Goal: Transaction & Acquisition: Purchase product/service

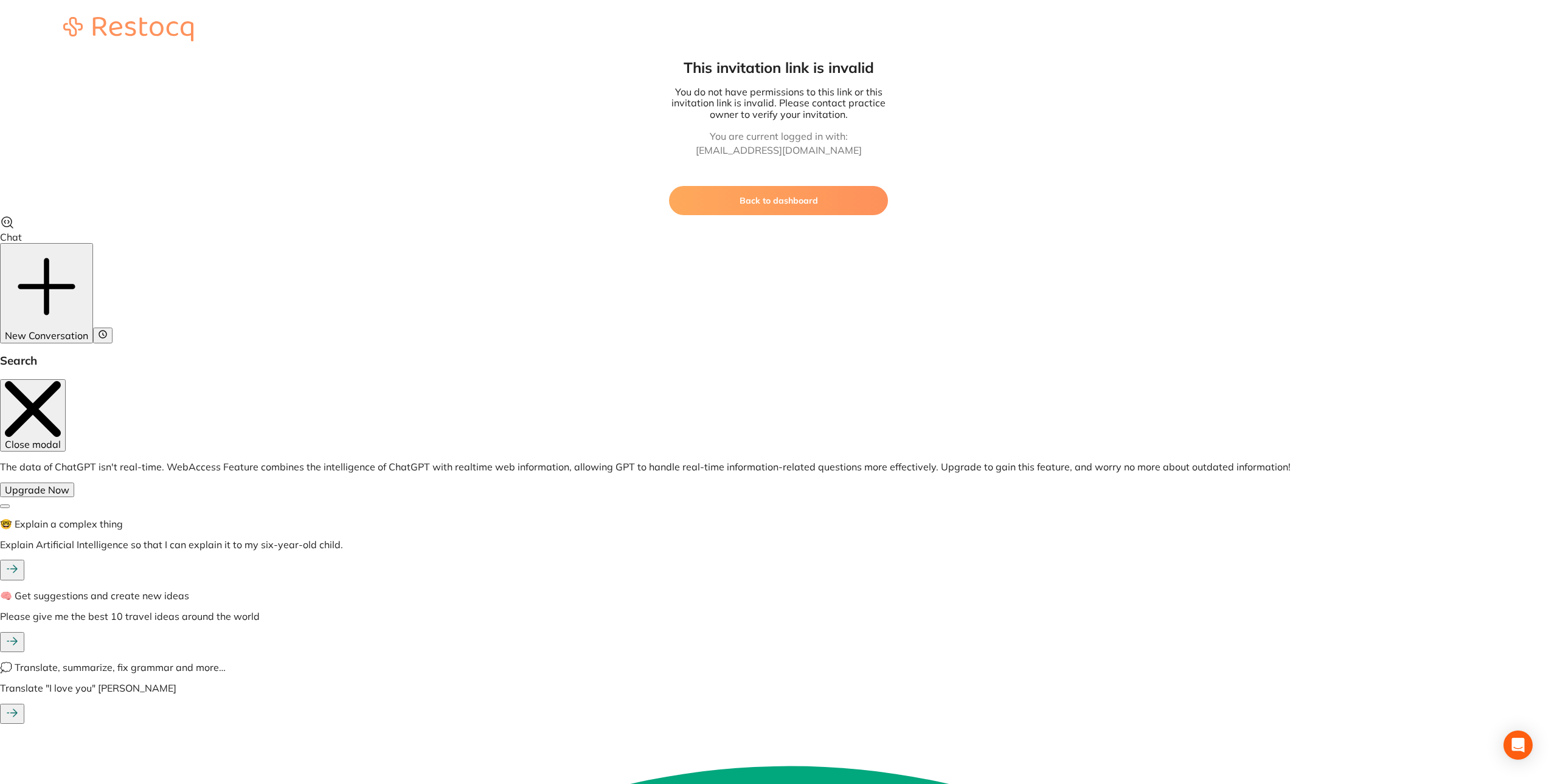
click at [754, 193] on button "Back to dashboard" at bounding box center [778, 200] width 219 height 29
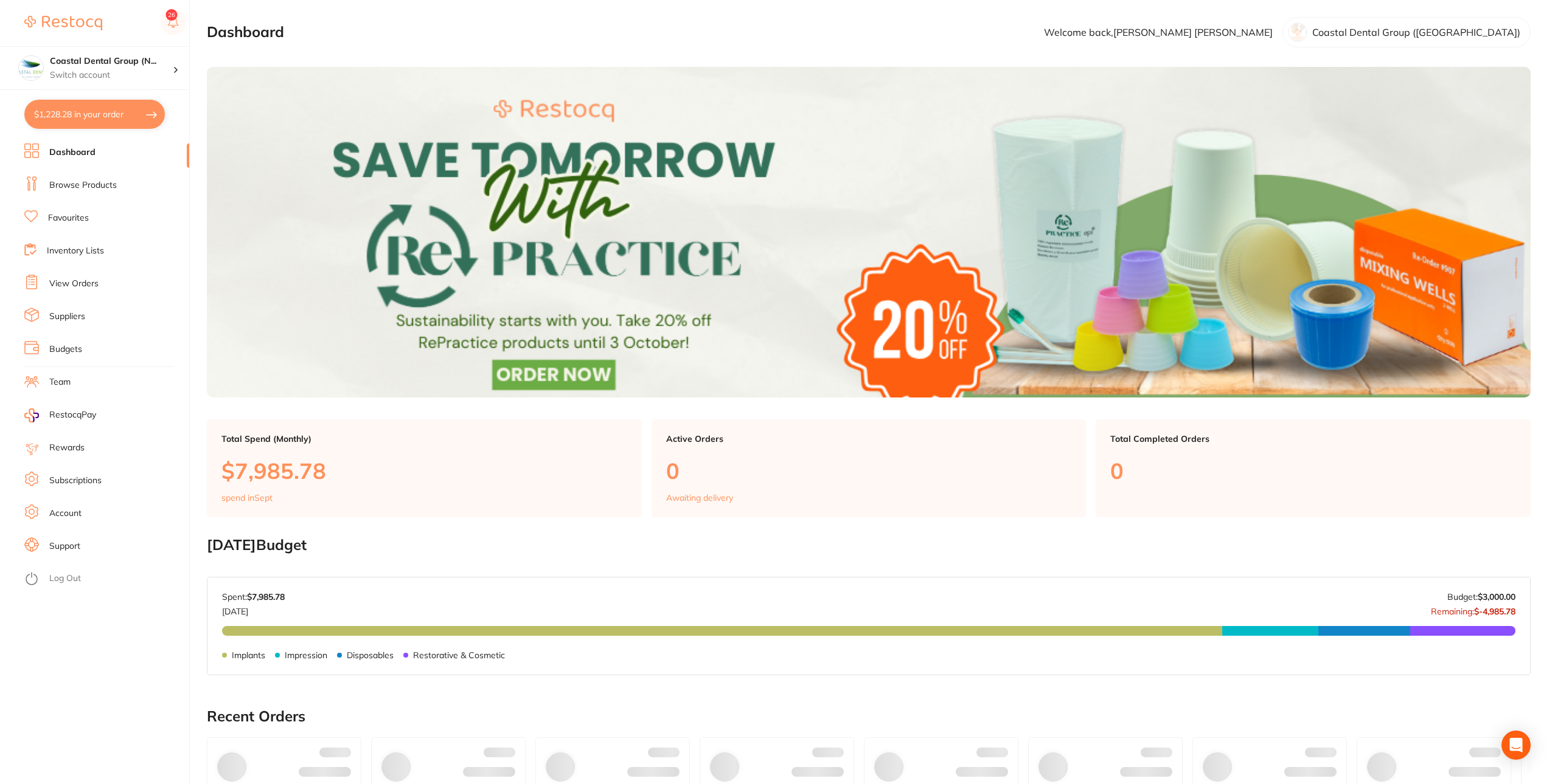
click at [95, 568] on ul "Dashboard Browse Products Favourites Inventory Lists View Orders Suppliers Budg…" at bounding box center [106, 464] width 165 height 641
click at [73, 572] on link "Log Out" at bounding box center [65, 578] width 32 height 12
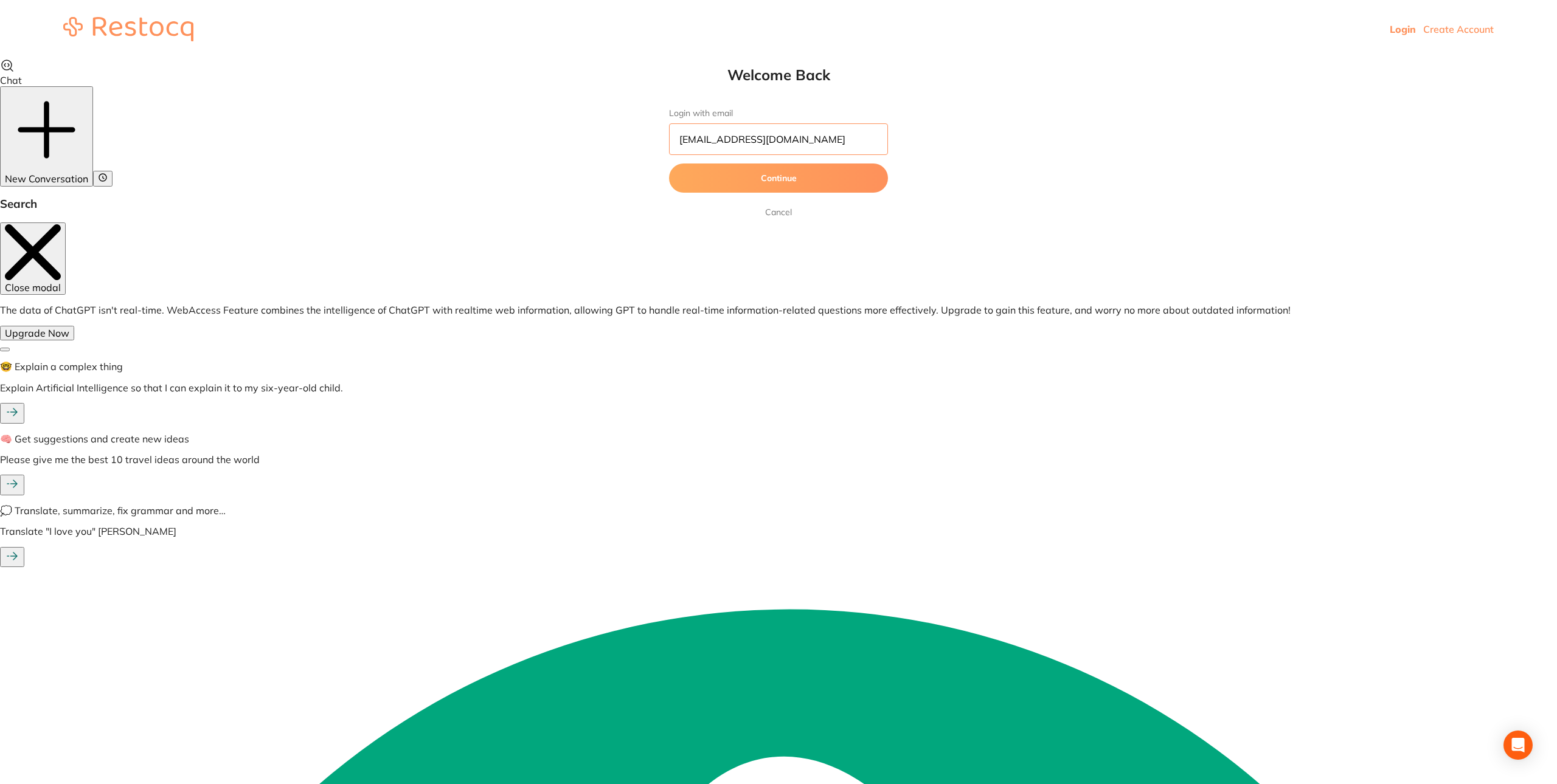
drag, startPoint x: 792, startPoint y: 137, endPoint x: 499, endPoint y: 94, distance: 296.1
paste input "[EMAIL_ADDRESS][DOMAIN_NAME]"
type input "[EMAIL_ADDRESS][DOMAIN_NAME]"
click at [784, 171] on button "Continue" at bounding box center [778, 177] width 219 height 29
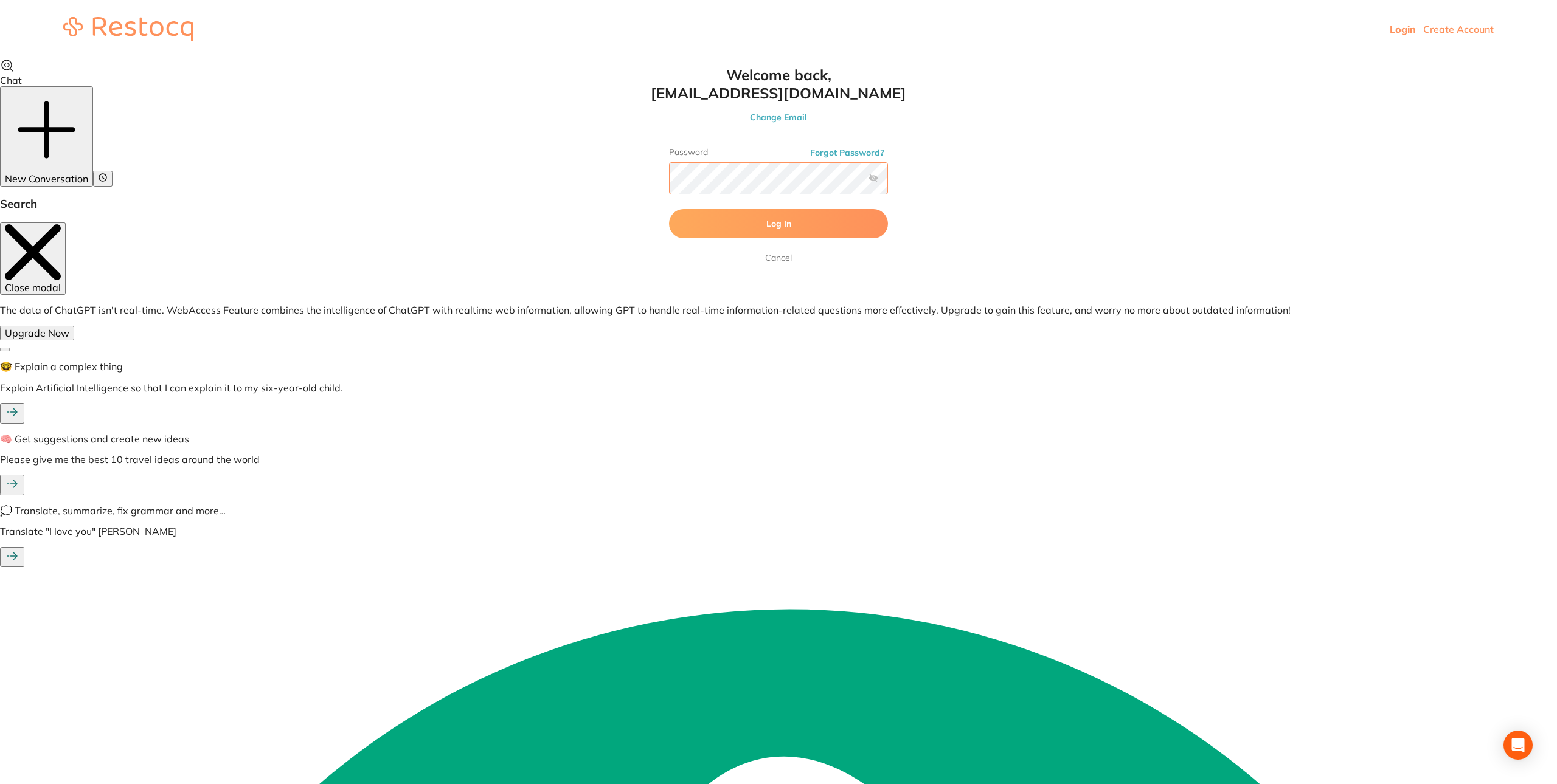
click at [669, 209] on button "Log In" at bounding box center [778, 223] width 219 height 29
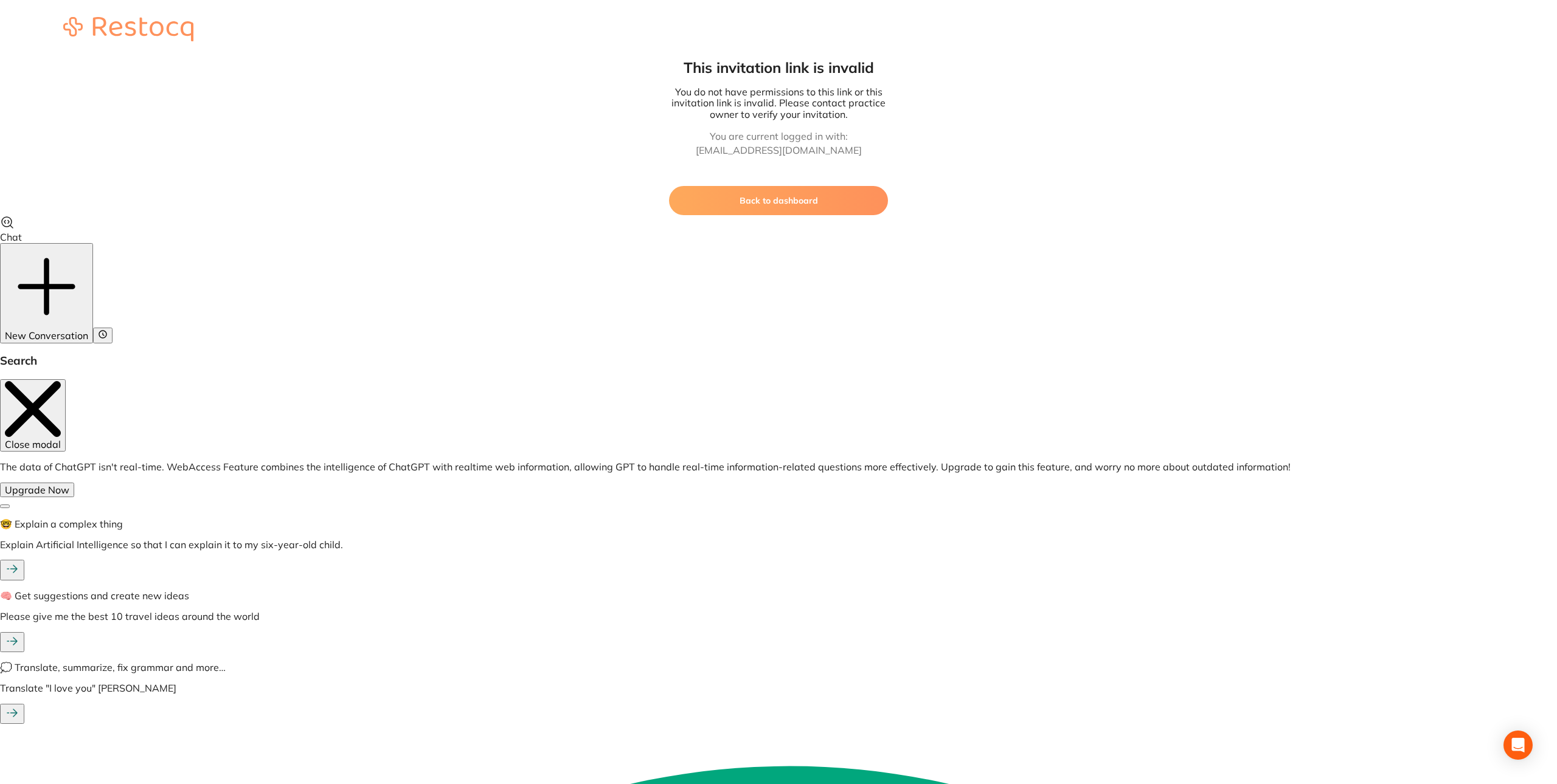
click at [807, 214] on button "Back to dashboard" at bounding box center [778, 200] width 219 height 29
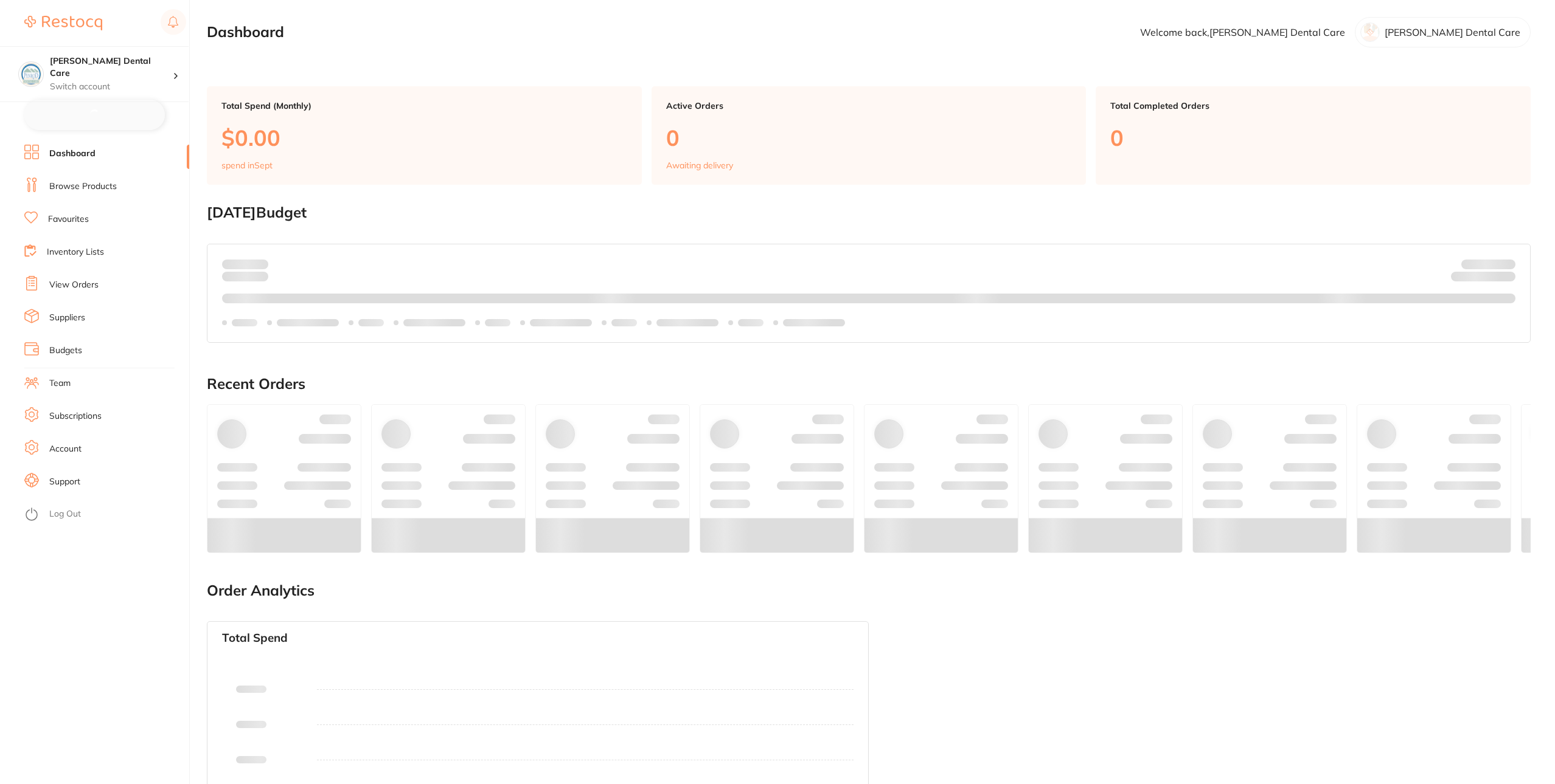
checkbox input "false"
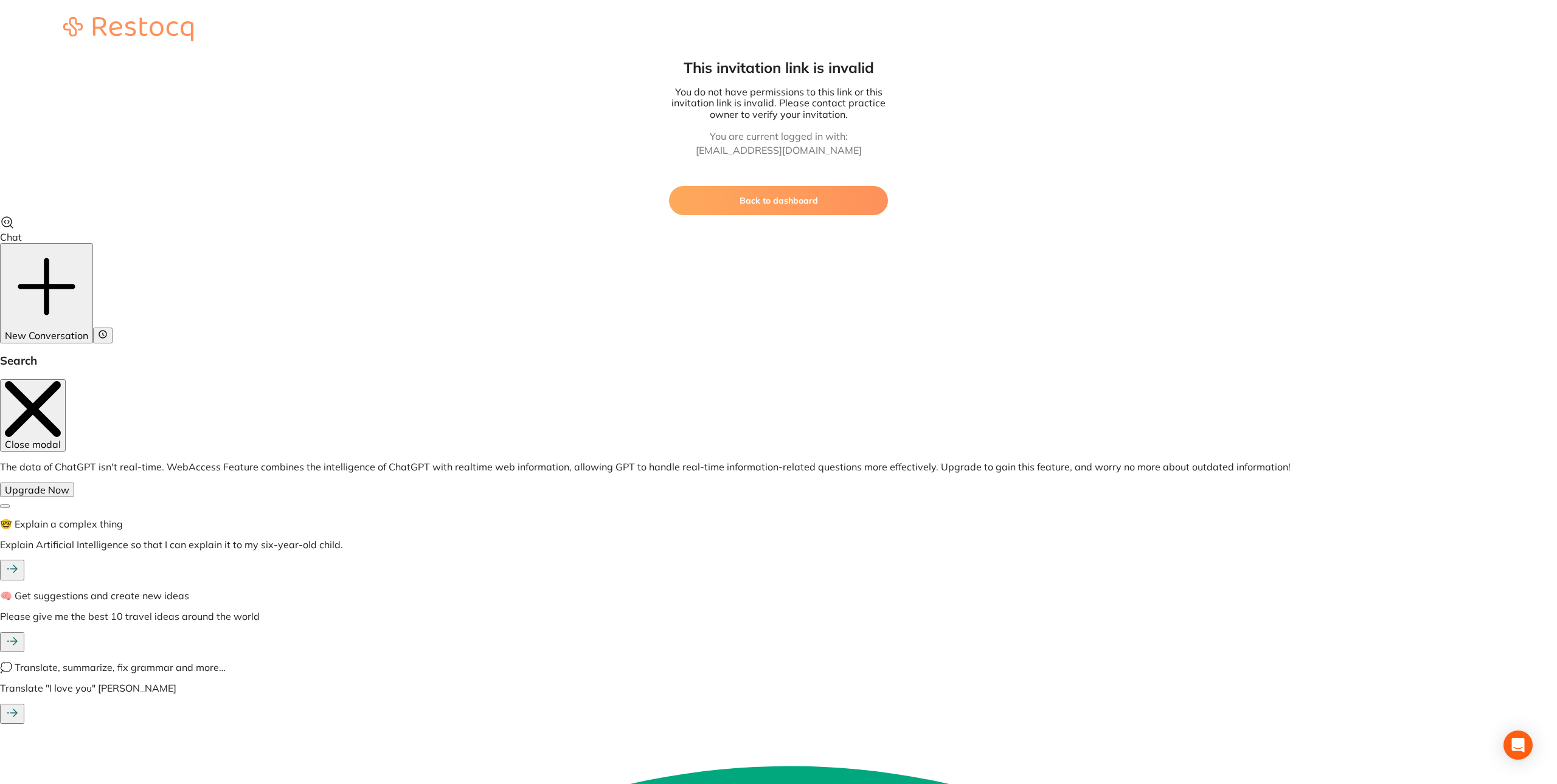
click at [834, 200] on button "Back to dashboard" at bounding box center [778, 200] width 219 height 29
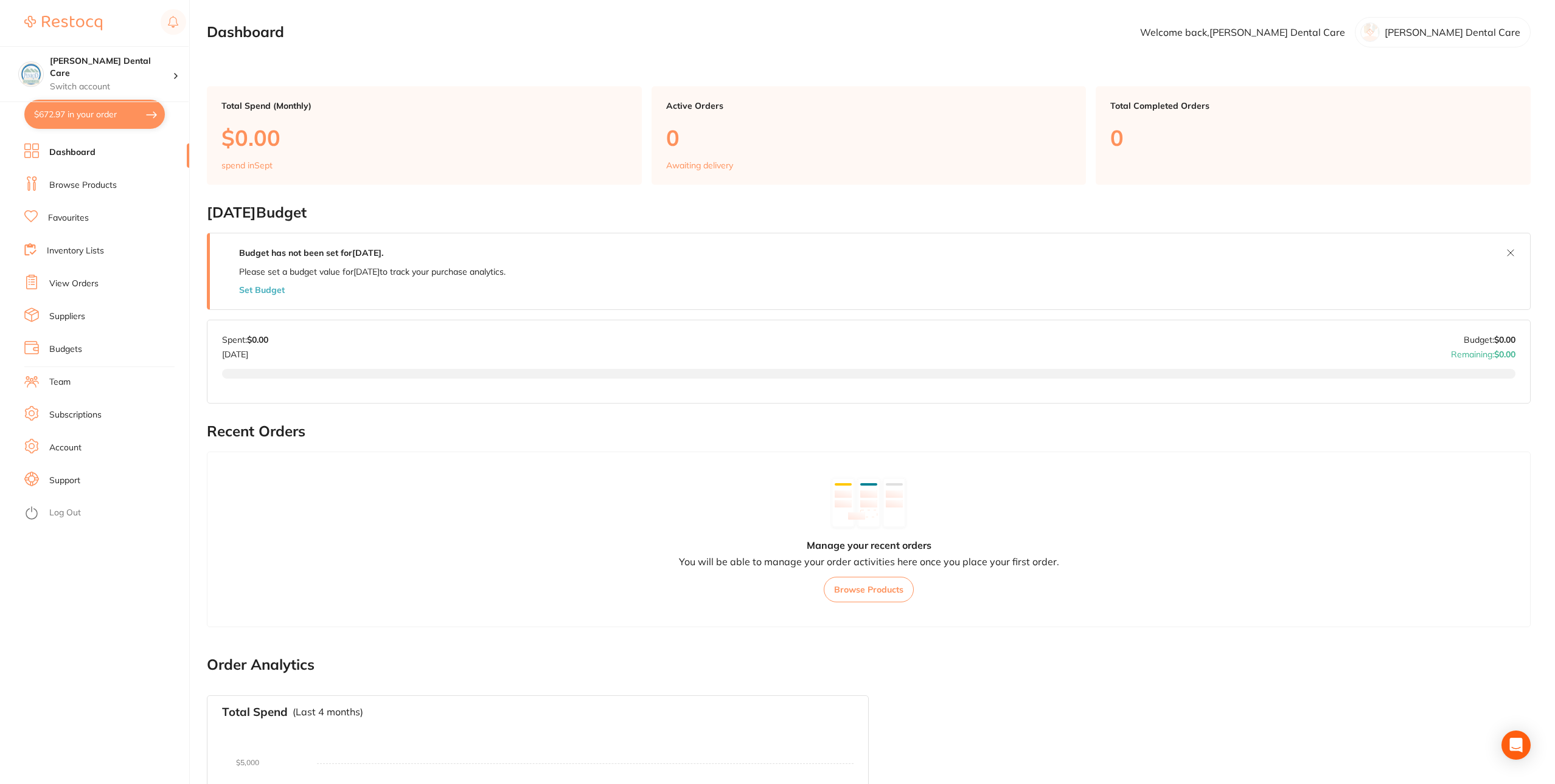
click at [105, 192] on li "Browse Products" at bounding box center [106, 186] width 165 height 19
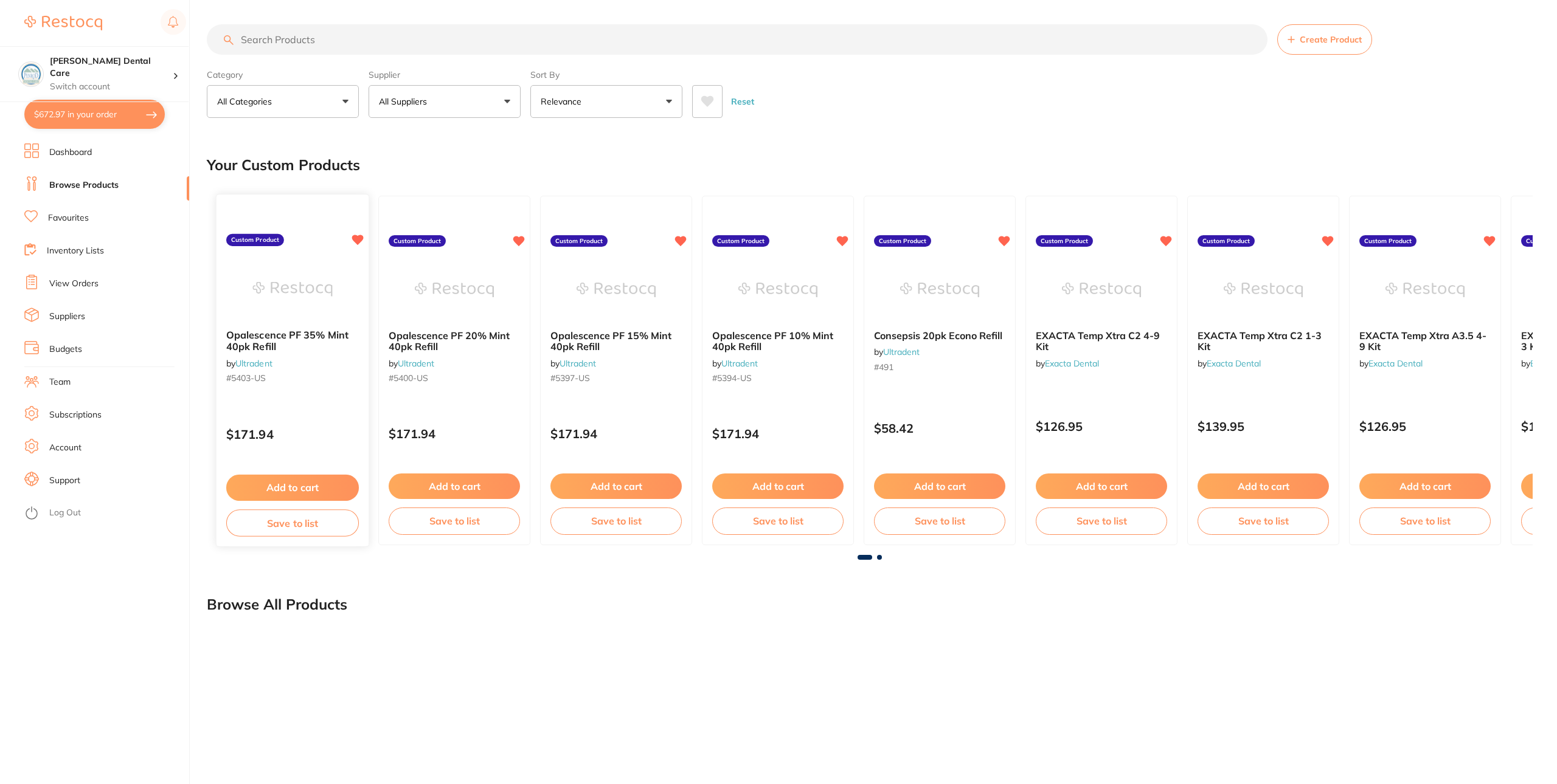
click at [310, 344] on b "Opalescence PF 35% Mint 40pk Refill" at bounding box center [293, 341] width 132 height 22
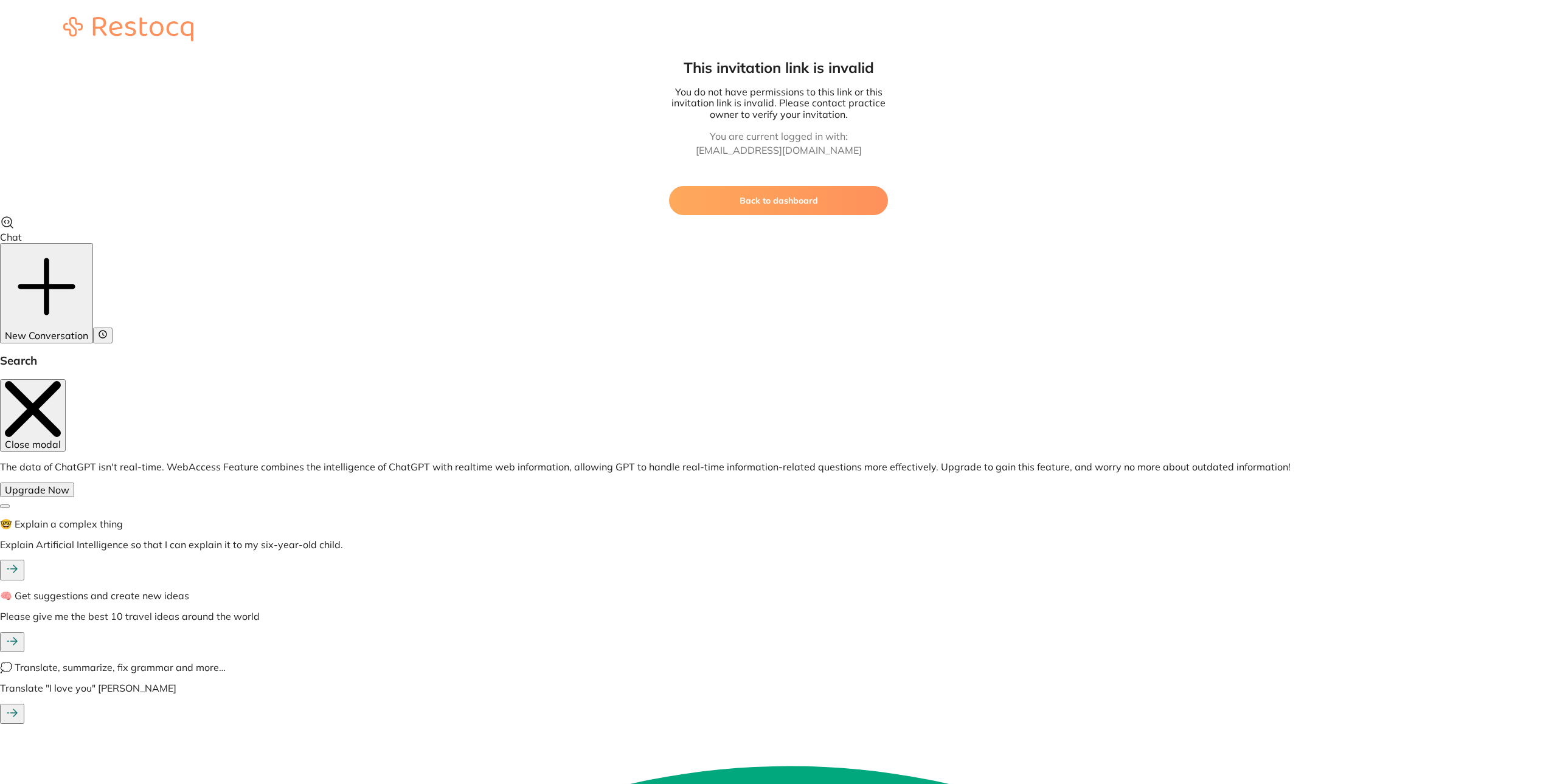
click at [807, 209] on button "Back to dashboard" at bounding box center [778, 200] width 219 height 29
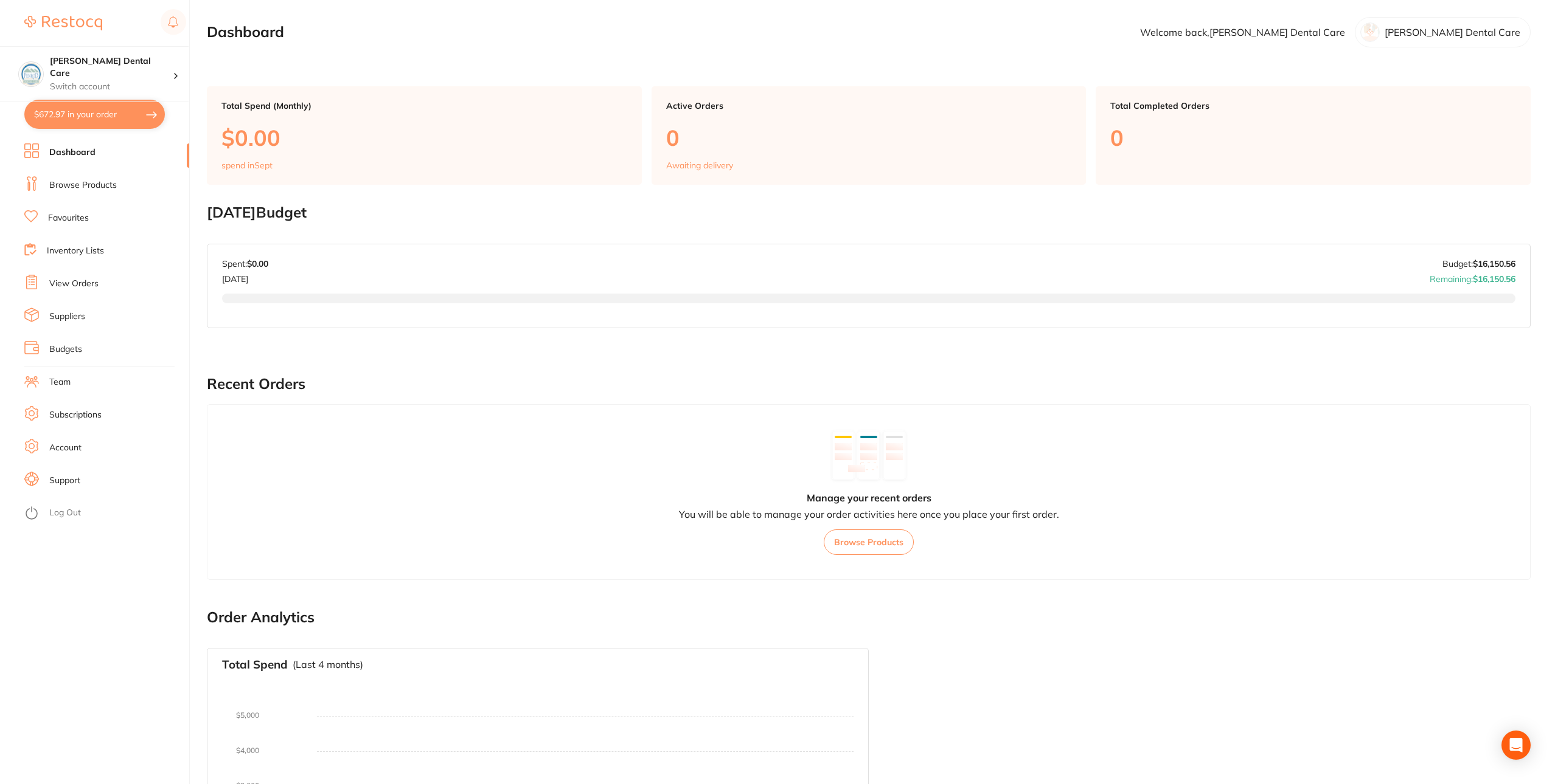
click at [91, 183] on link "Browse Products" at bounding box center [83, 185] width 67 height 12
